Goal: Transaction & Acquisition: Purchase product/service

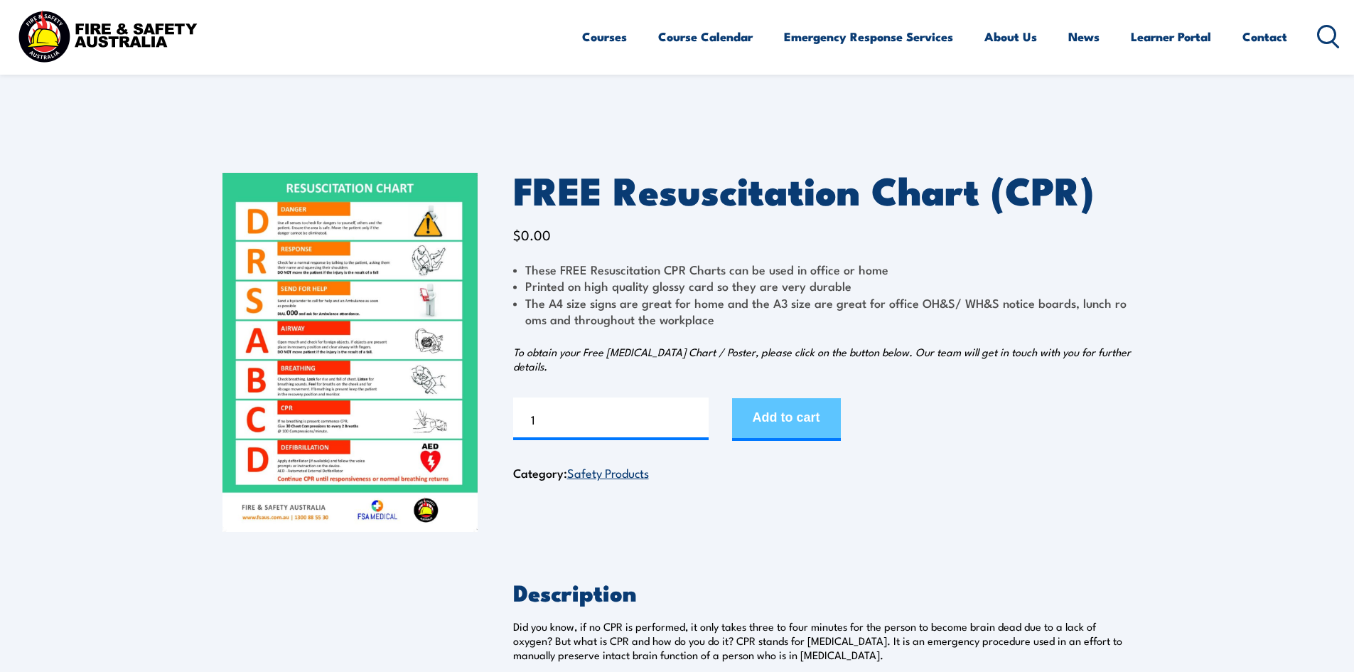
click at [833, 433] on button "Add to cart" at bounding box center [786, 419] width 109 height 43
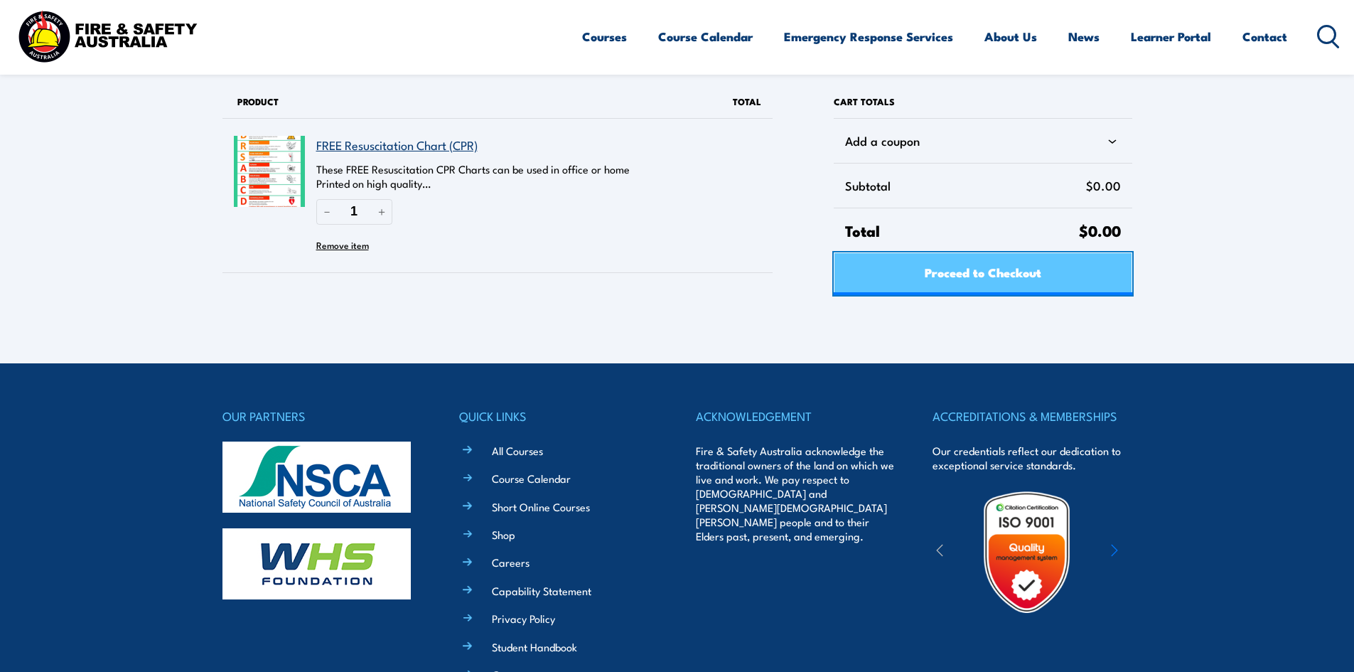
click at [978, 267] on span "Proceed to Checkout" at bounding box center [983, 272] width 117 height 38
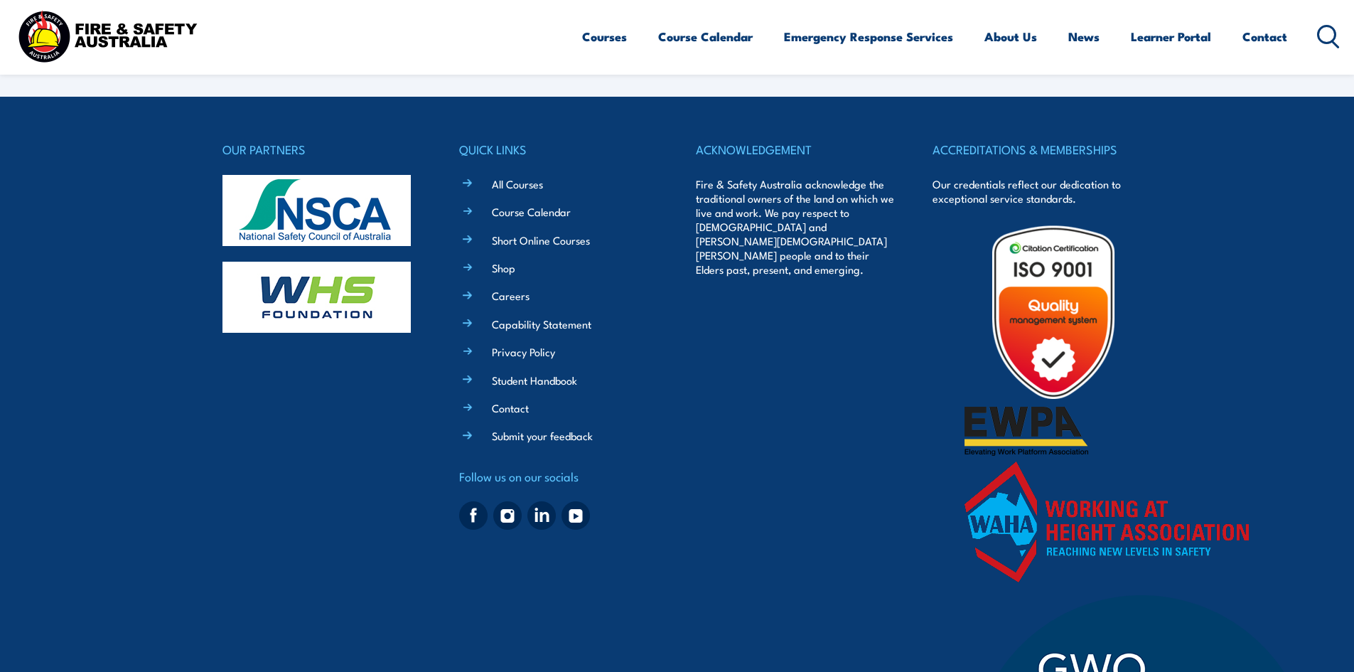
select select "VIC"
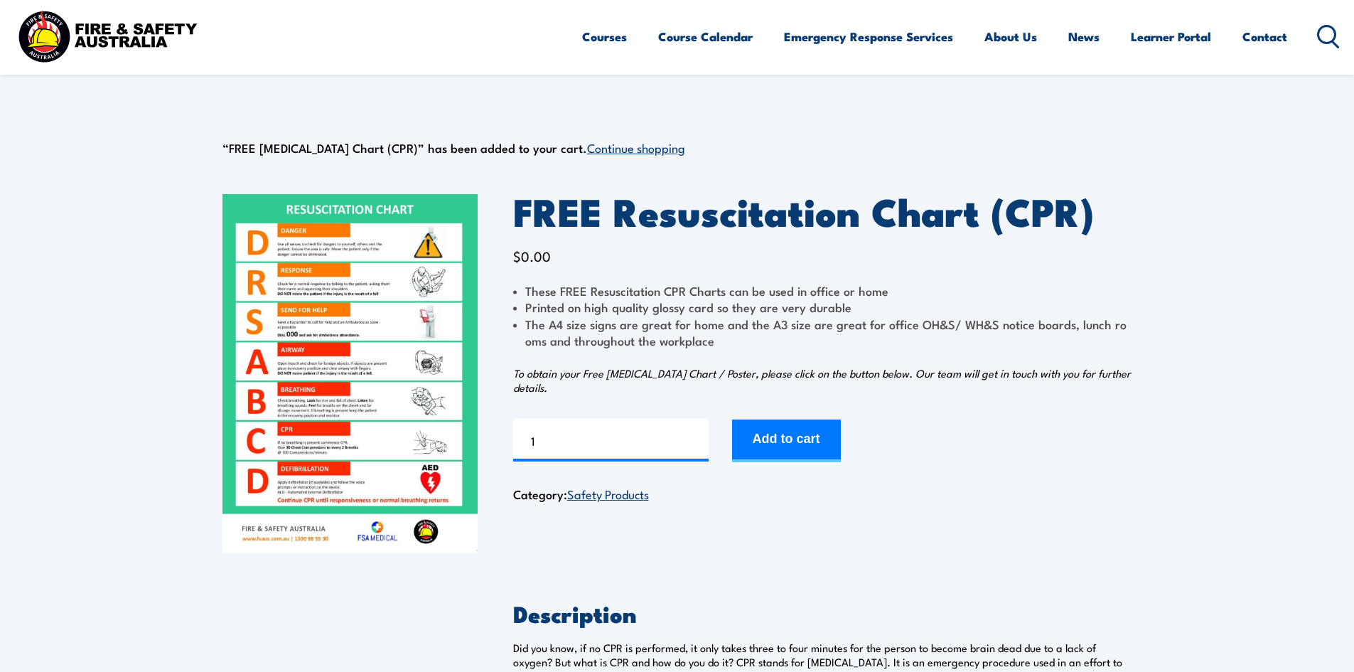
scroll to position [21, 0]
